Goal: Information Seeking & Learning: Check status

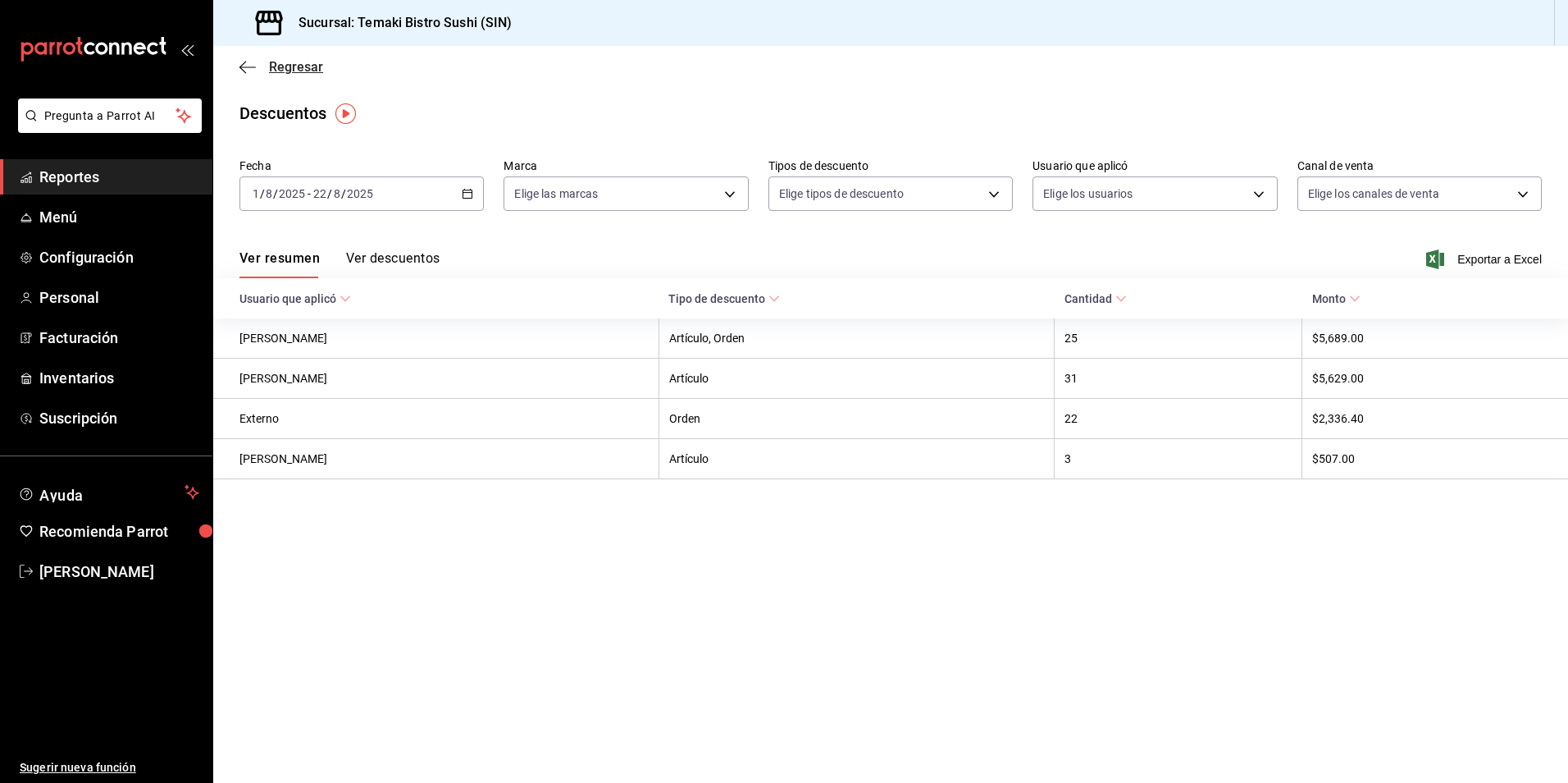
click at [246, 64] on icon "button" at bounding box center [248, 67] width 17 height 15
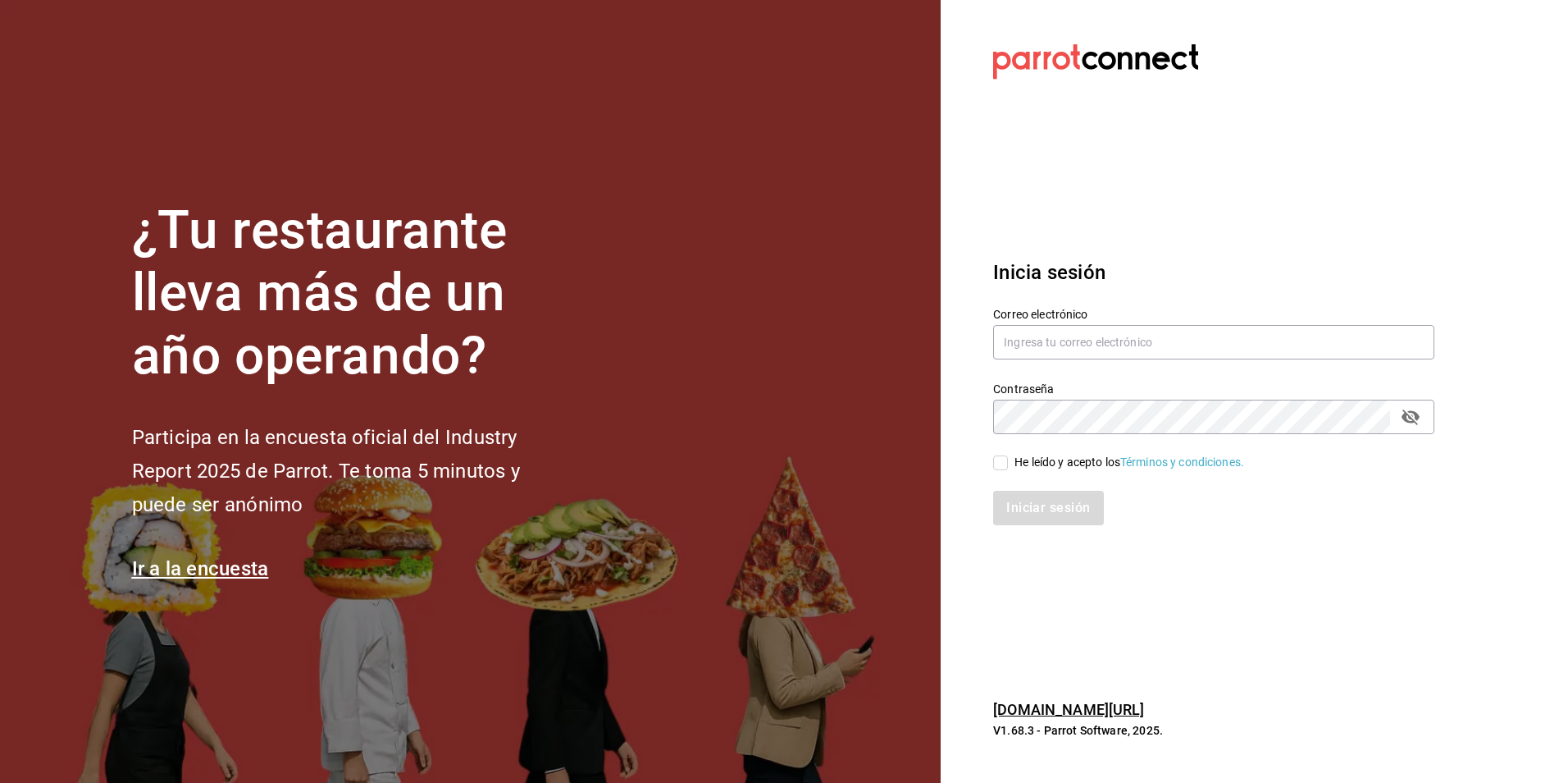
click at [1171, 322] on div "Correo electrónico" at bounding box center [1214, 334] width 441 height 55
click at [1159, 346] on input "text" at bounding box center [1214, 342] width 441 height 35
type input "Cesar.dlrincon@gmail.com"
click at [1003, 468] on input "He leído y acepto los Términos y condiciones." at bounding box center [1001, 463] width 15 height 15
checkbox input "true"
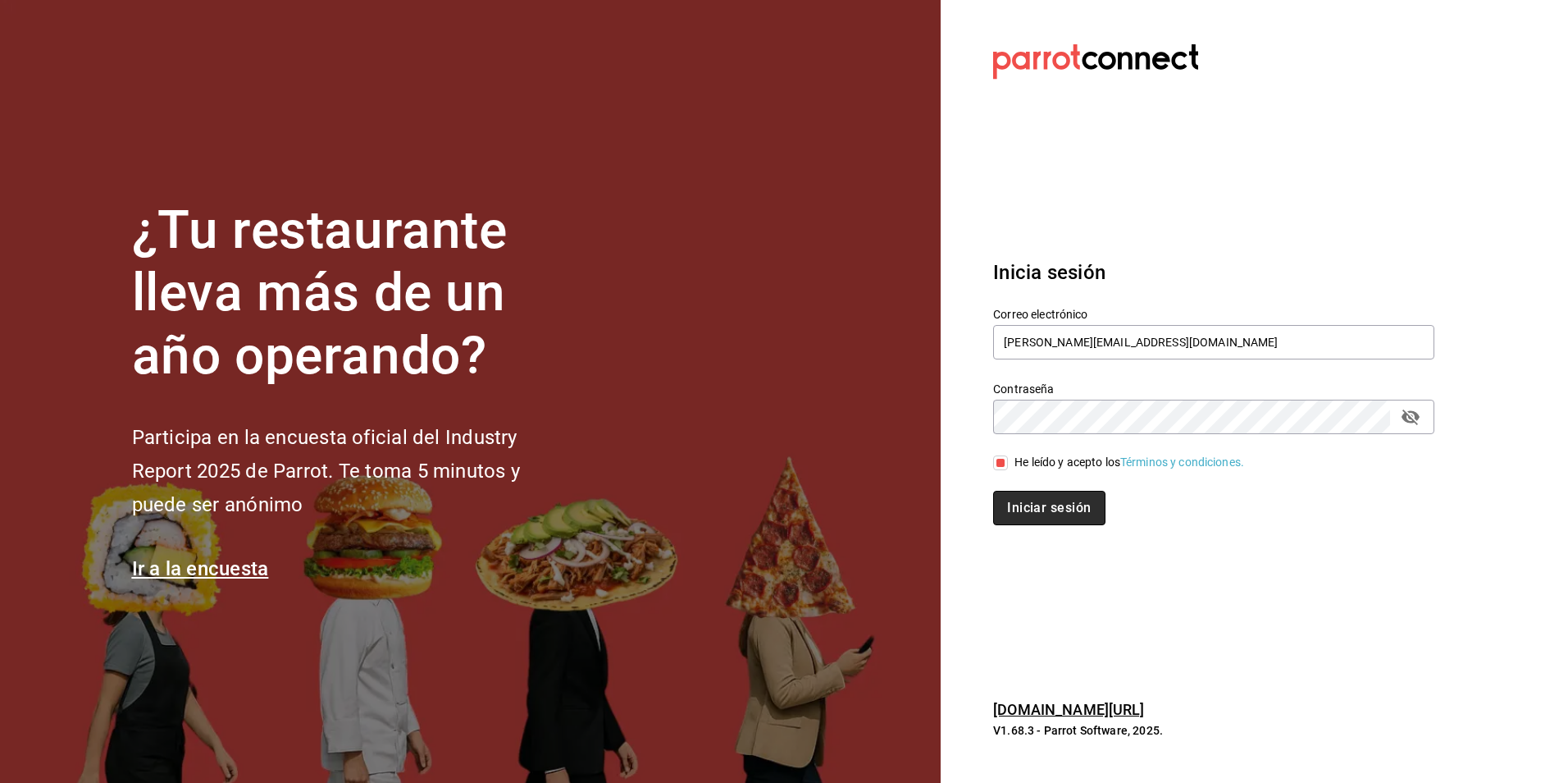
click at [1023, 503] on button "Iniciar sesión" at bounding box center [1049, 508] width 112 height 35
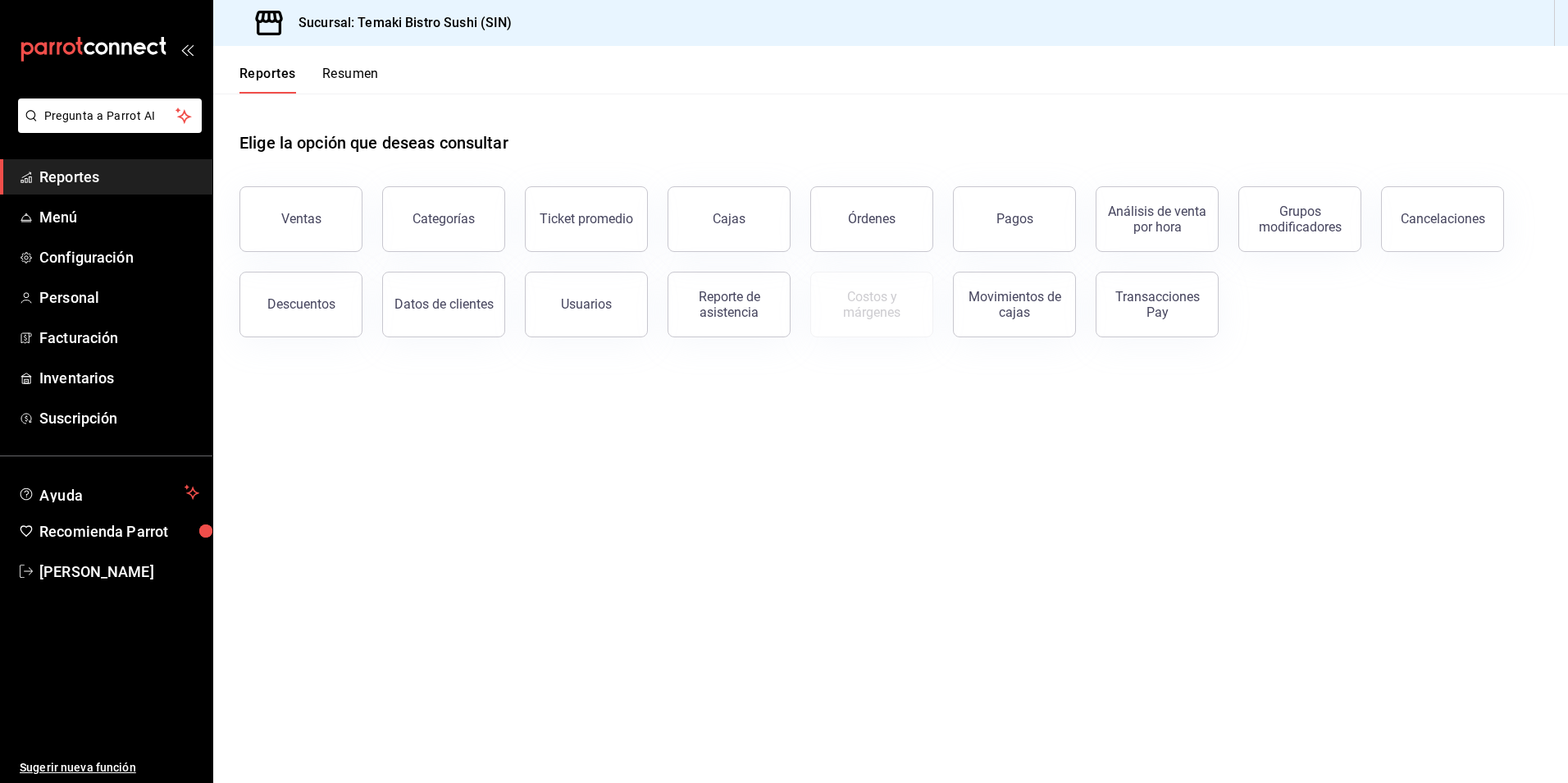
click at [321, 81] on div "Reportes Resumen" at bounding box center [309, 79] width 140 height 28
click at [331, 77] on button "Resumen" at bounding box center [350, 79] width 56 height 28
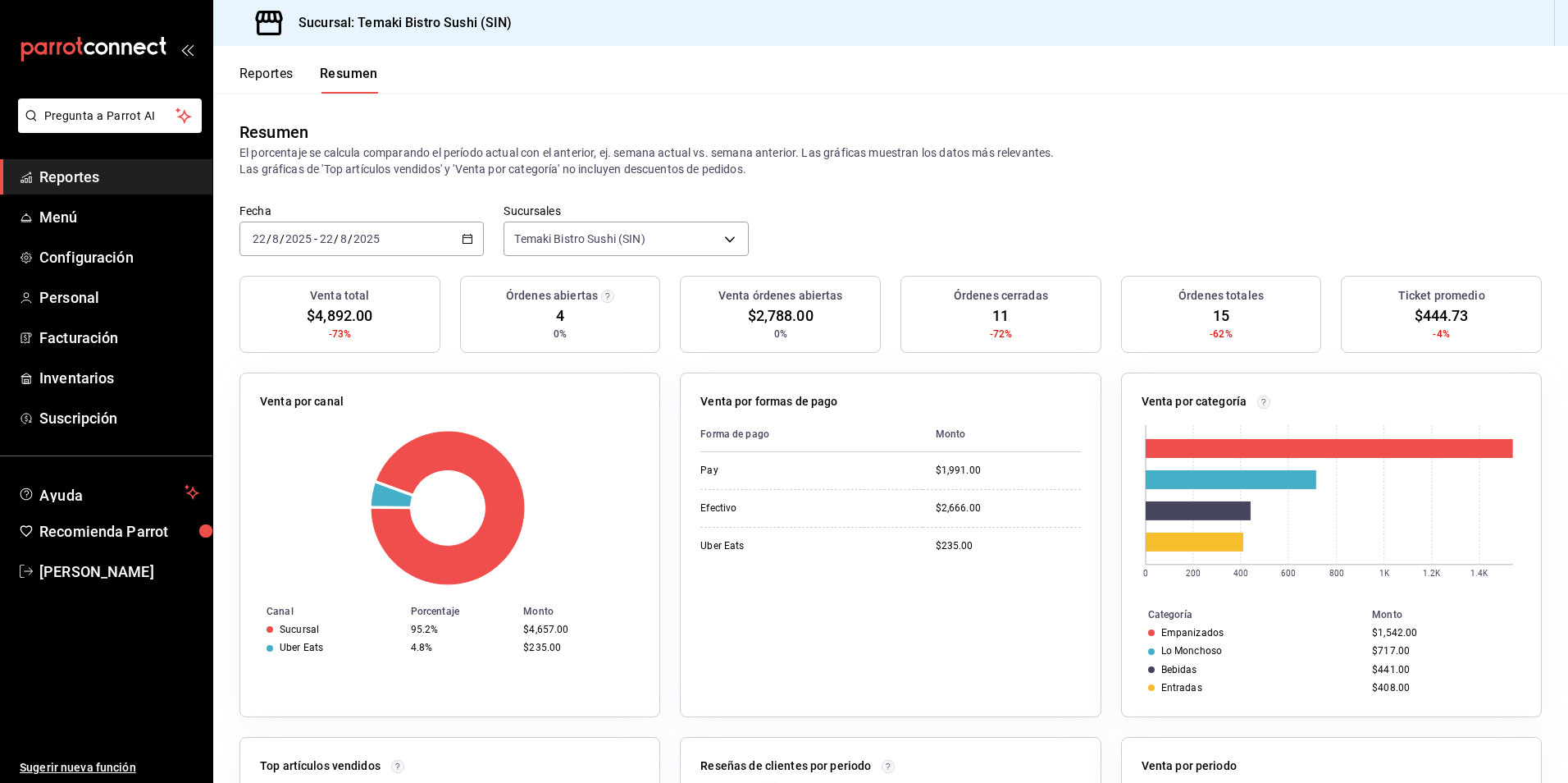
click at [497, 79] on header "Reportes Resumen" at bounding box center [890, 70] width 1355 height 48
click at [289, 80] on button "Reportes" at bounding box center [266, 79] width 54 height 28
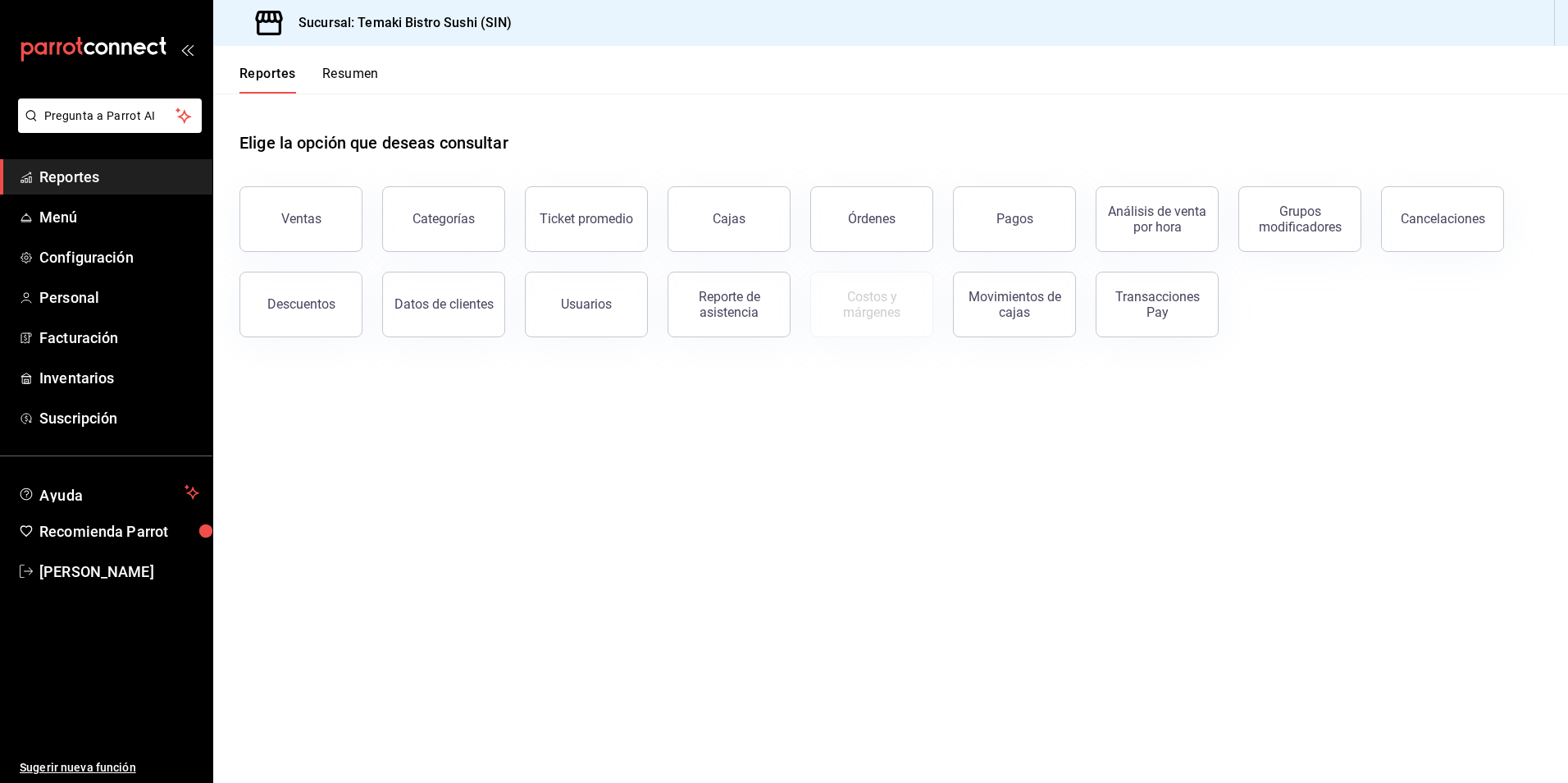
click at [348, 73] on button "Resumen" at bounding box center [350, 79] width 56 height 28
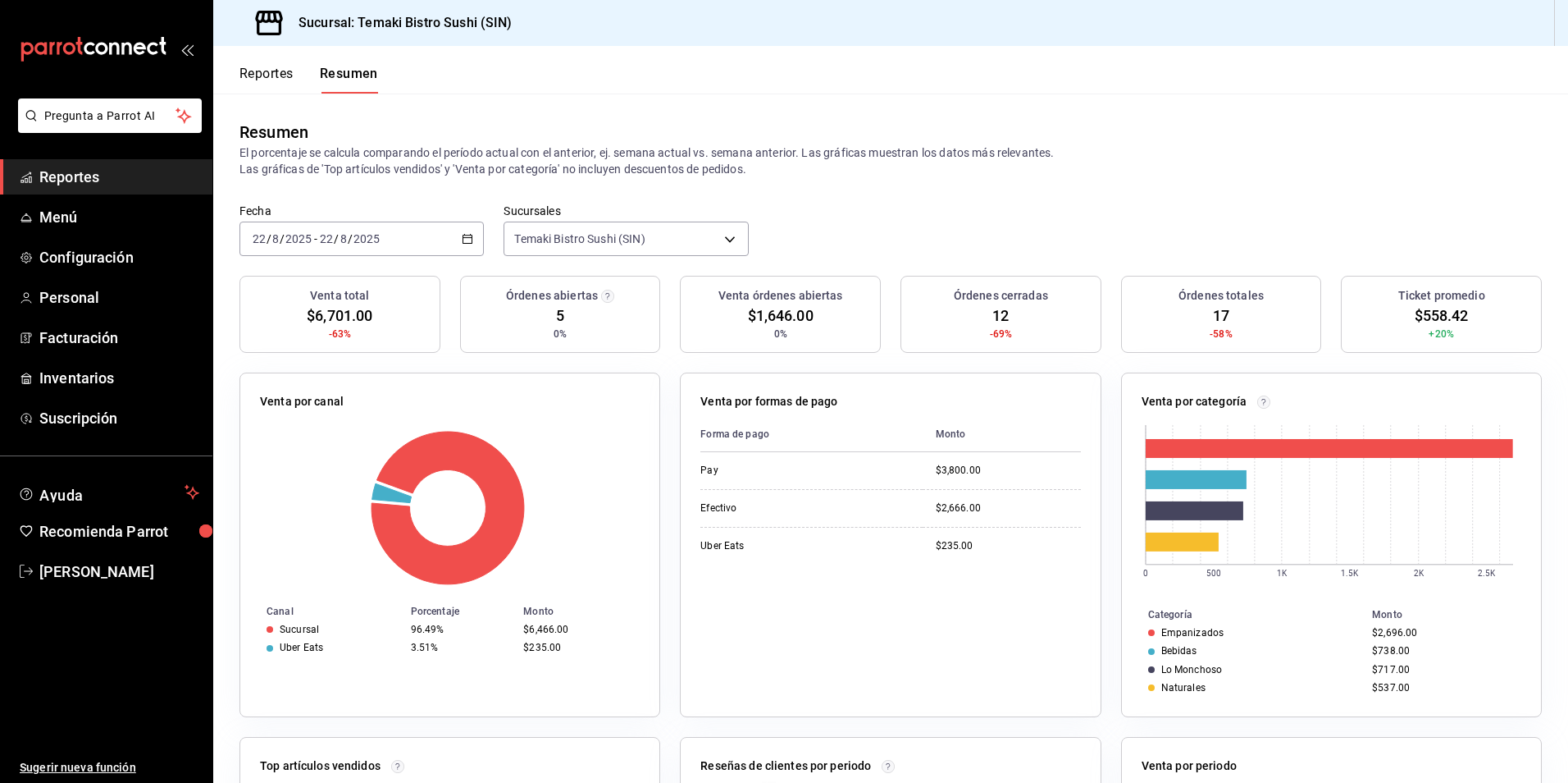
click at [468, 245] on icon "button" at bounding box center [468, 239] width 12 height 12
click at [287, 477] on span "Rango de fechas" at bounding box center [317, 473] width 127 height 17
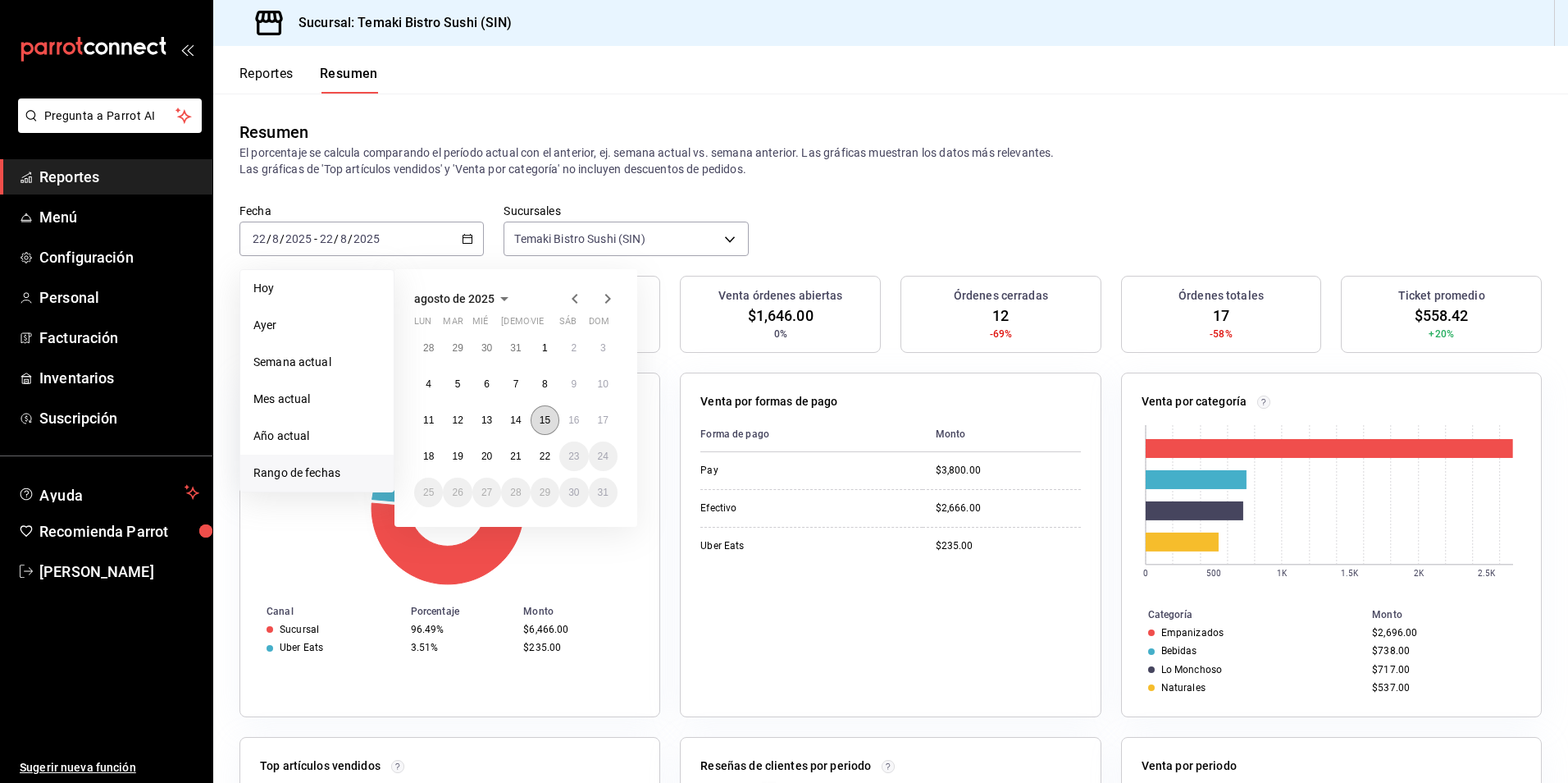
click at [546, 422] on abbr "15" at bounding box center [545, 420] width 11 height 12
